Goal: Information Seeking & Learning: Learn about a topic

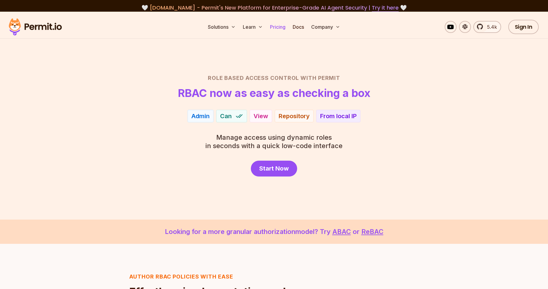
click at [283, 27] on link "Pricing" at bounding box center [278, 27] width 20 height 12
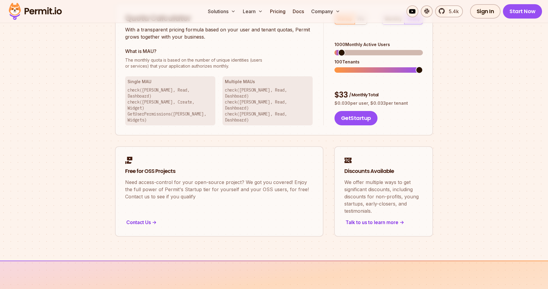
scroll to position [430, 0]
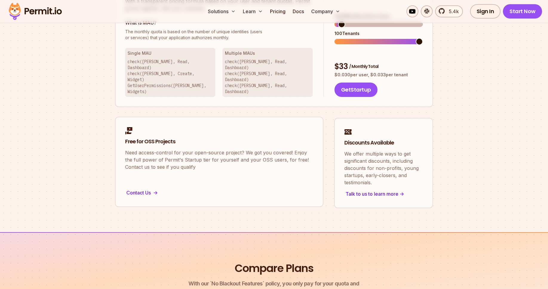
drag, startPoint x: 183, startPoint y: 159, endPoint x: 276, endPoint y: 160, distance: 93.5
click at [276, 160] on link "Free for OSS Projects Need access-control for your open-source project? We got …" at bounding box center [219, 162] width 209 height 90
drag, startPoint x: 245, startPoint y: 151, endPoint x: 213, endPoint y: 155, distance: 31.6
click at [213, 155] on link "Free for OSS Projects Need access-control for your open-source project? We got …" at bounding box center [219, 162] width 209 height 90
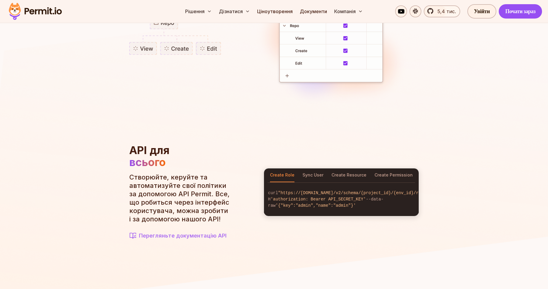
scroll to position [610, 0]
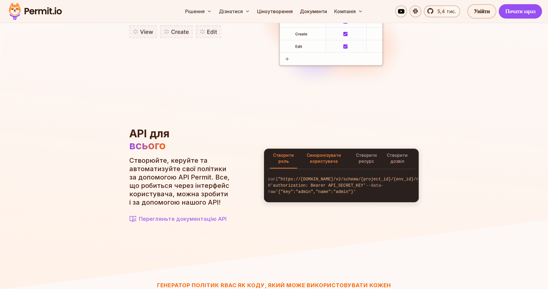
click at [323, 152] on font "Синхронізувати користувача" at bounding box center [324, 157] width 34 height 11
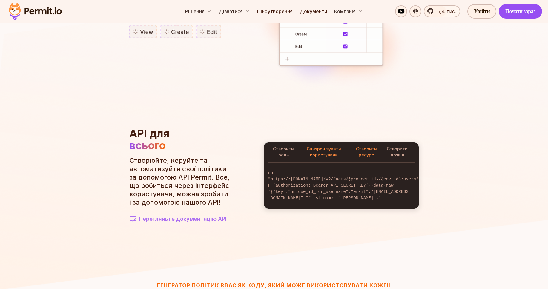
click at [370, 146] on font "Створити ресурс" at bounding box center [366, 151] width 21 height 11
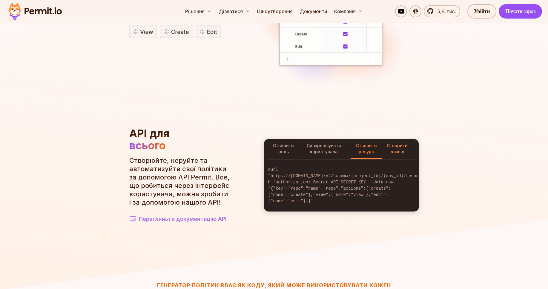
click at [397, 141] on button "Створити дозвіл" at bounding box center [397, 149] width 30 height 20
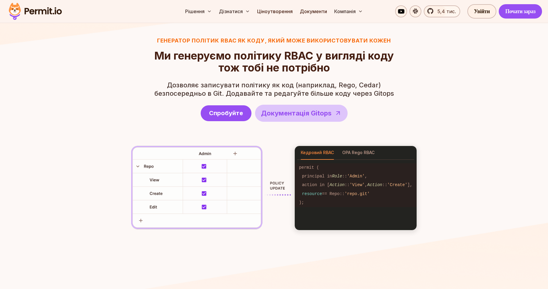
scroll to position [861, 0]
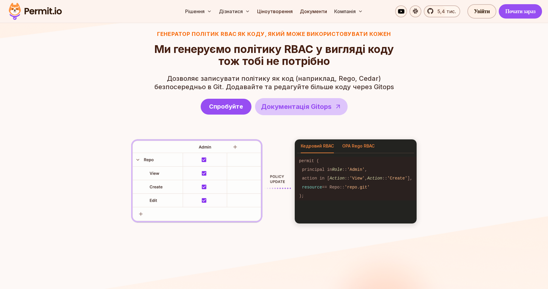
click at [356, 143] on font "OPA Rego RBAC" at bounding box center [358, 145] width 32 height 5
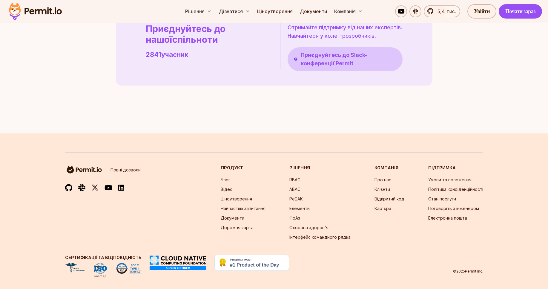
scroll to position [1829, 0]
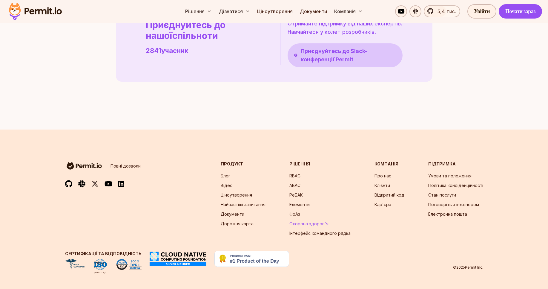
click at [320, 222] on font "Охорона здоров'я" at bounding box center [309, 223] width 39 height 5
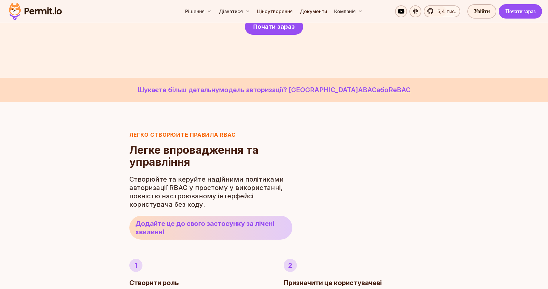
scroll to position [108, 0]
